Goal: Transaction & Acquisition: Purchase product/service

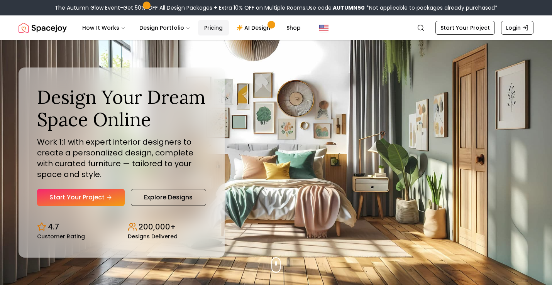
click at [213, 27] on link "Pricing" at bounding box center [213, 27] width 31 height 15
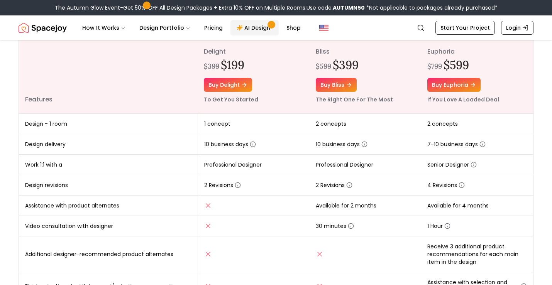
click at [249, 29] on link "AI Design" at bounding box center [255, 27] width 48 height 15
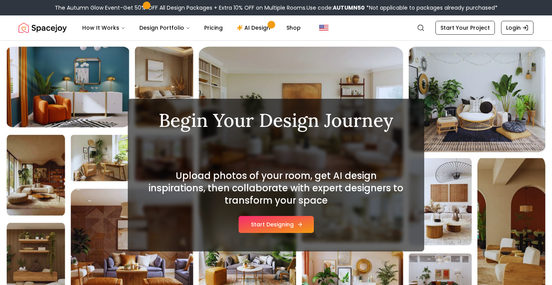
click at [281, 228] on button "Start Designing" at bounding box center [276, 224] width 75 height 17
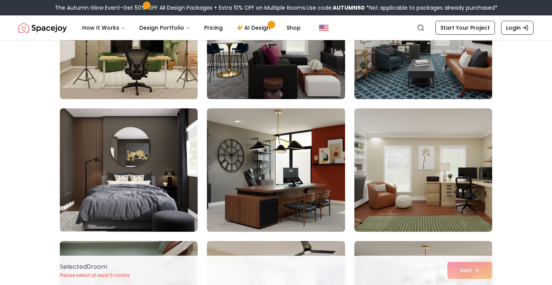
scroll to position [130, 0]
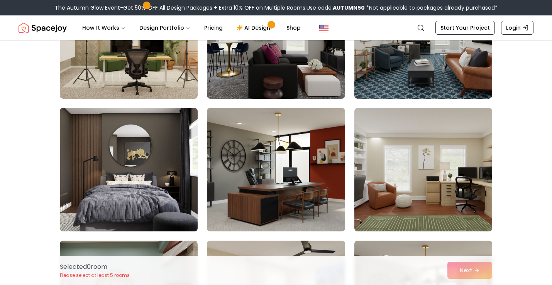
click at [170, 183] on img at bounding box center [128, 170] width 145 height 130
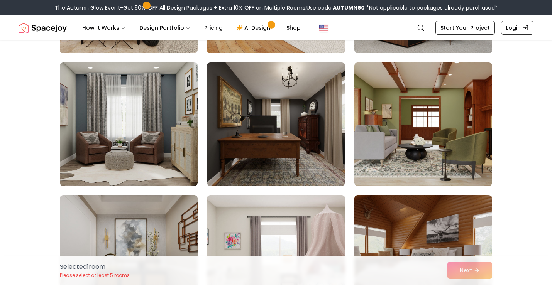
scroll to position [441, 0]
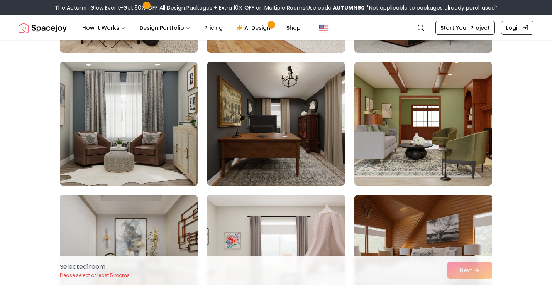
click at [150, 168] on img at bounding box center [128, 124] width 145 height 130
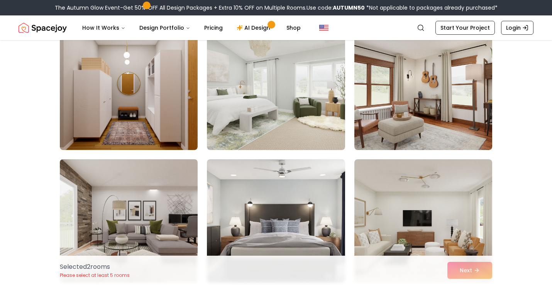
scroll to position [842, 0]
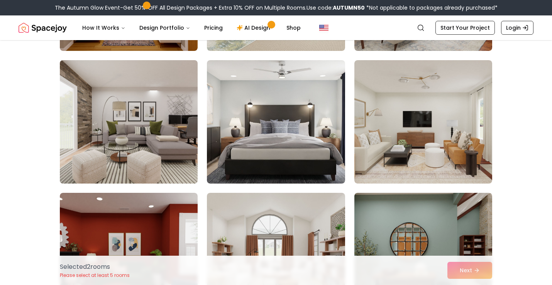
click at [171, 158] on img at bounding box center [128, 122] width 145 height 130
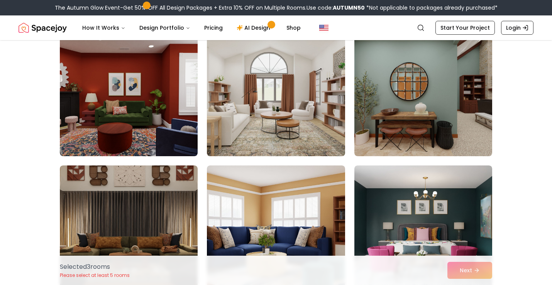
scroll to position [1010, 0]
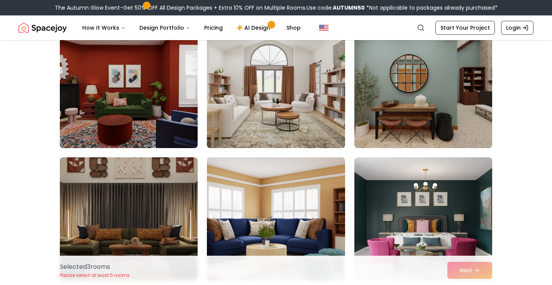
click at [292, 103] on img at bounding box center [275, 87] width 145 height 130
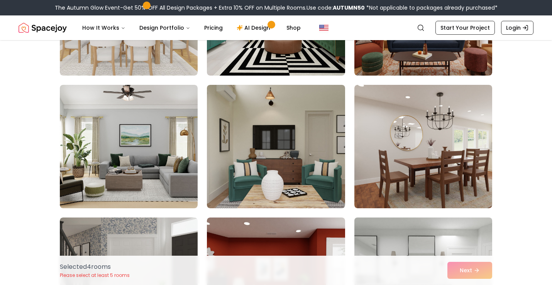
scroll to position [1883, 0]
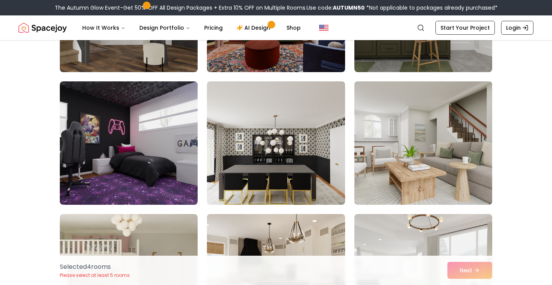
click at [443, 214] on img at bounding box center [423, 276] width 138 height 124
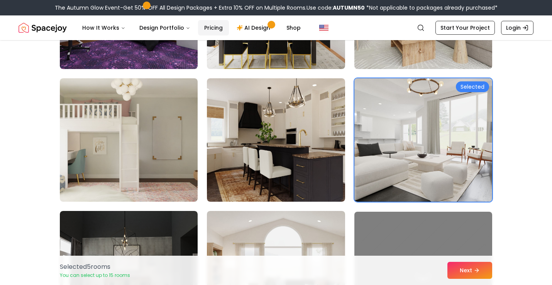
click at [212, 27] on link "Pricing" at bounding box center [213, 27] width 31 height 15
click at [213, 29] on link "Pricing" at bounding box center [213, 27] width 31 height 15
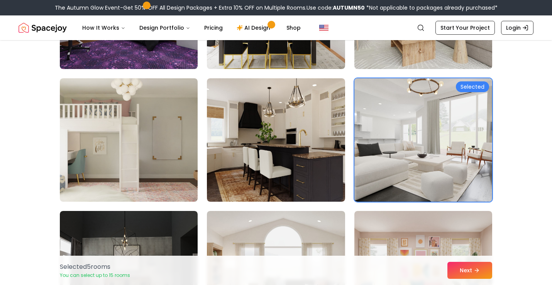
scroll to position [0, 0]
